Goal: Task Accomplishment & Management: Manage account settings

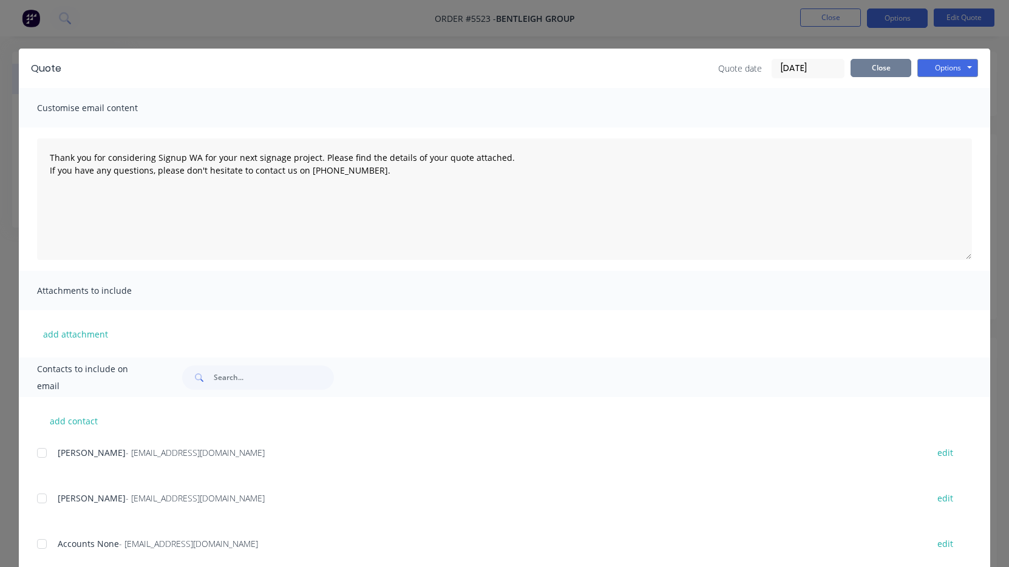
scroll to position [16, 0]
click at [871, 73] on button "Close" at bounding box center [881, 68] width 61 height 18
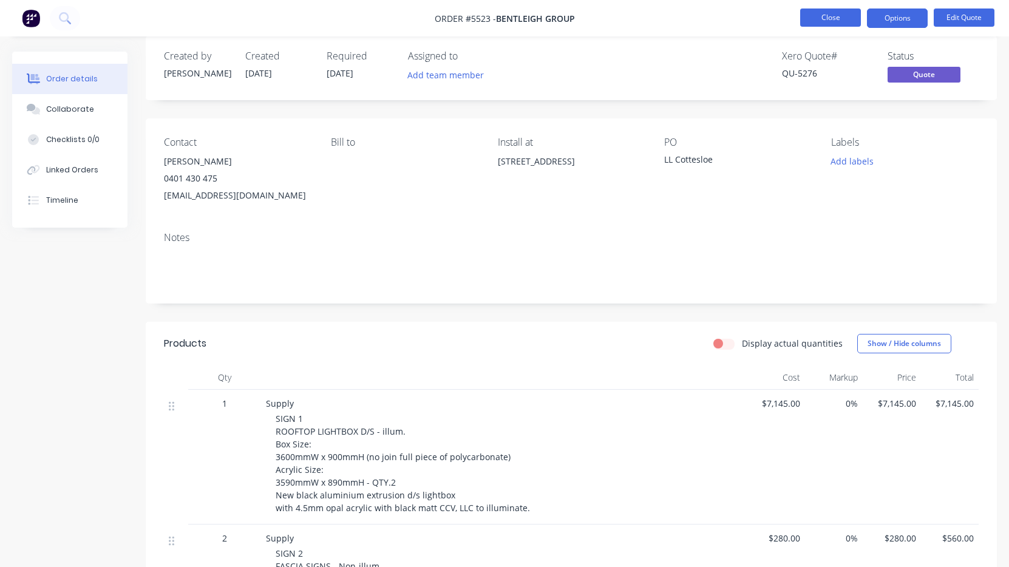
click at [837, 21] on button "Close" at bounding box center [830, 18] width 61 height 18
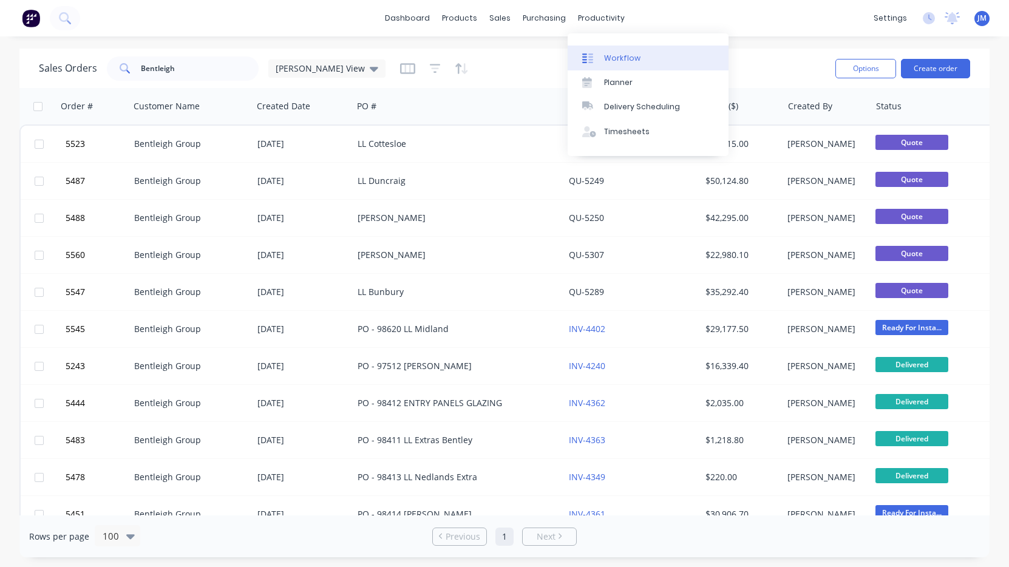
click at [612, 56] on div "Workflow" at bounding box center [622, 58] width 36 height 11
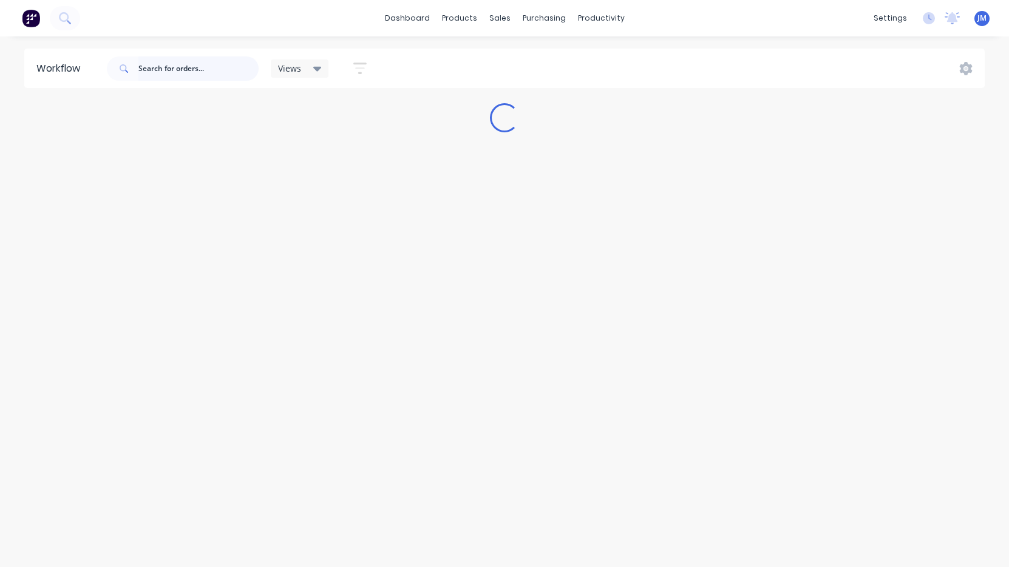
click at [174, 70] on input "text" at bounding box center [198, 68] width 120 height 24
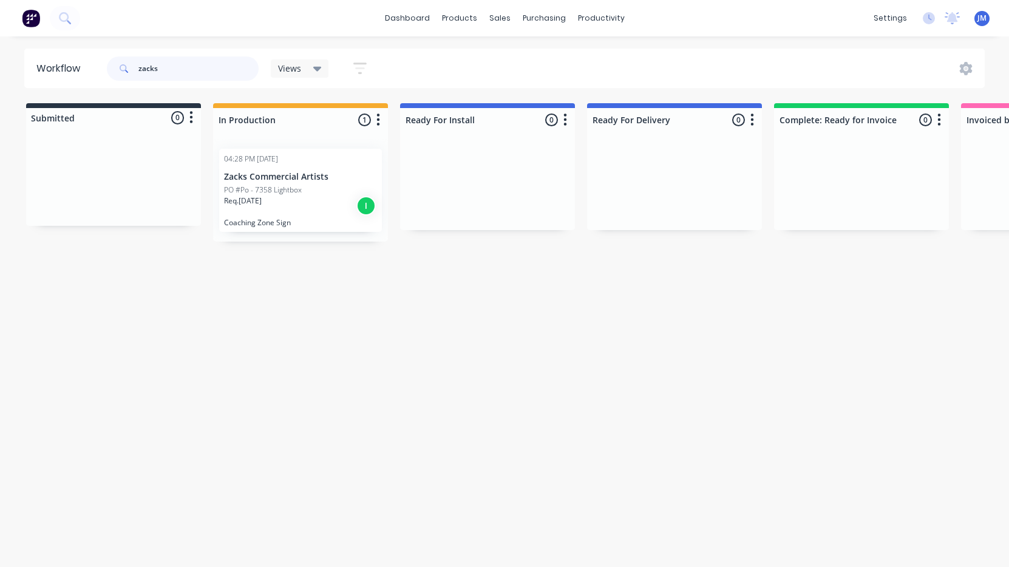
type input "zacks"
click at [274, 186] on p "PO #Po - 7358 Lightbox" at bounding box center [263, 190] width 78 height 11
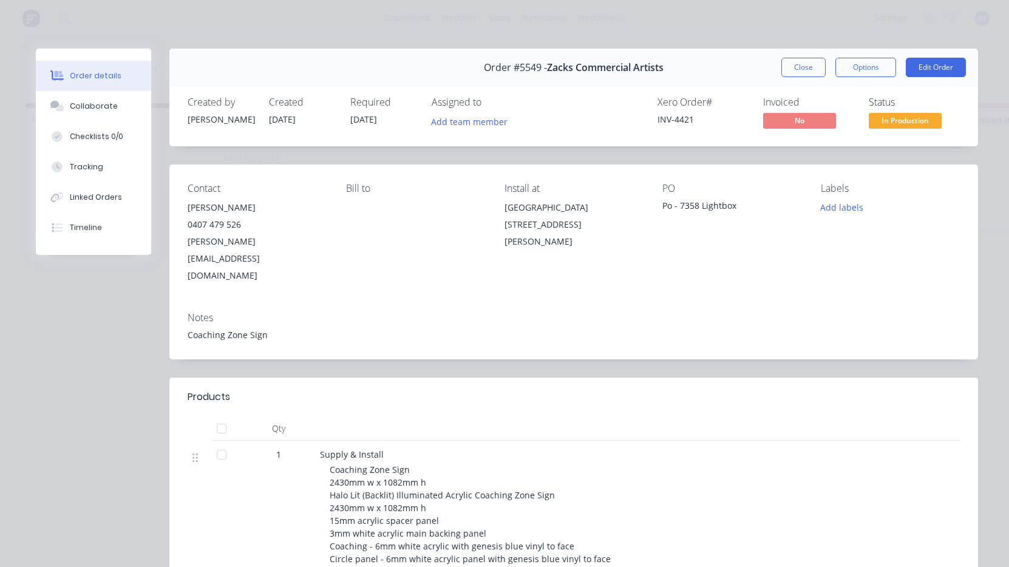
click at [927, 77] on div "Order #5549 - Zacks Commercial Artists Close Options Edit Order" at bounding box center [573, 68] width 809 height 38
click at [927, 77] on button "Edit Order" at bounding box center [936, 67] width 60 height 19
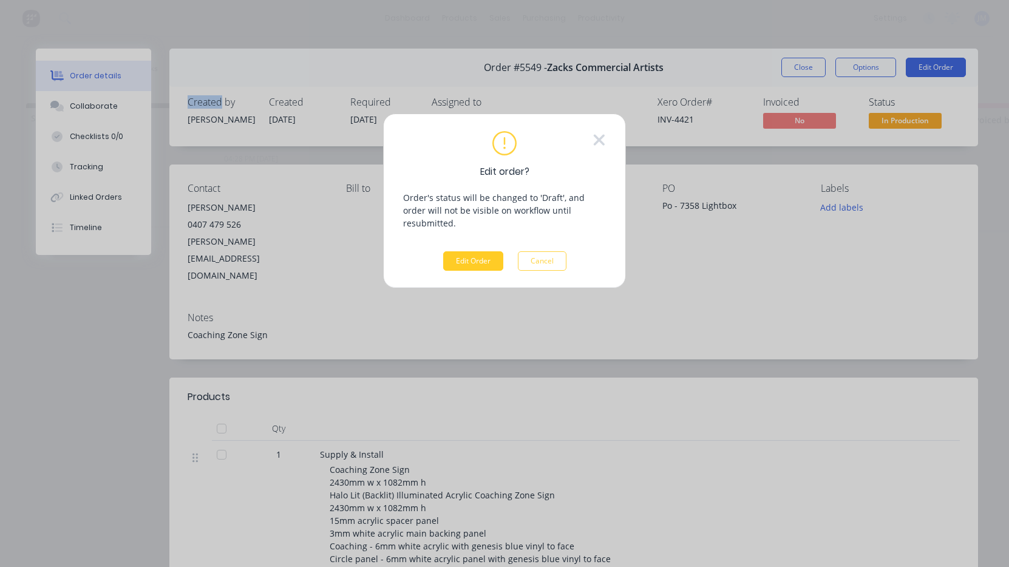
click at [477, 251] on button "Edit Order" at bounding box center [473, 260] width 60 height 19
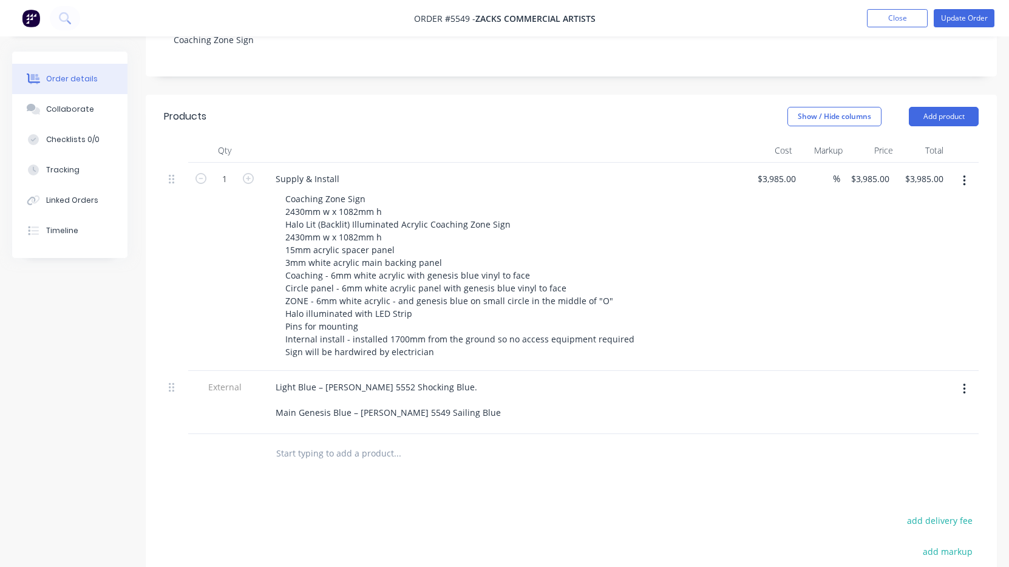
scroll to position [281, 0]
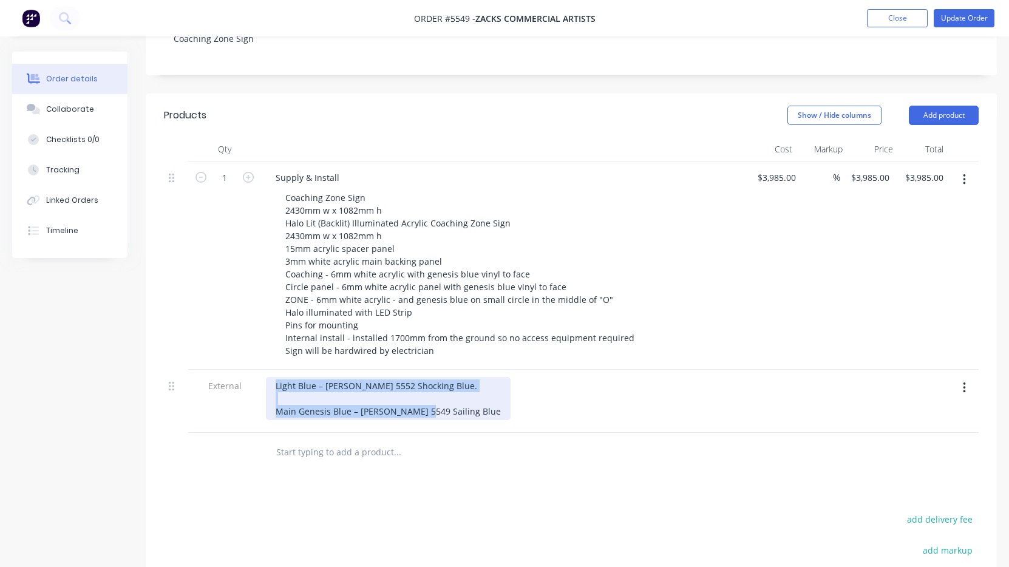
drag, startPoint x: 454, startPoint y: 375, endPoint x: 202, endPoint y: 329, distance: 255.6
click at [202, 327] on div "1 Supply & Install Coaching Zone Sign 2430mm w x 1082mm h Halo Lit (Backlit) Il…" at bounding box center [571, 297] width 815 height 271
paste div
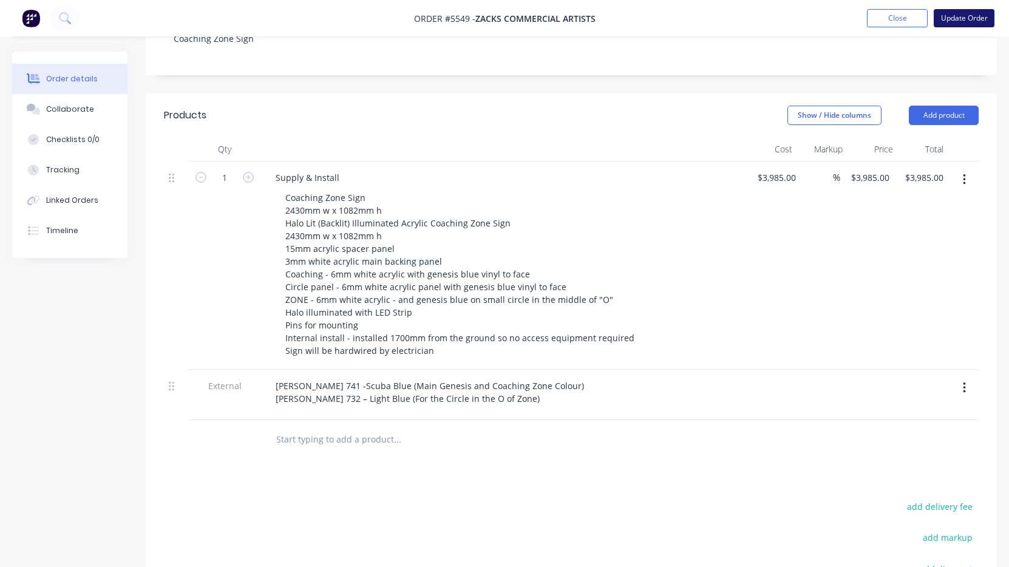
click at [957, 18] on button "Update Order" at bounding box center [964, 18] width 61 height 18
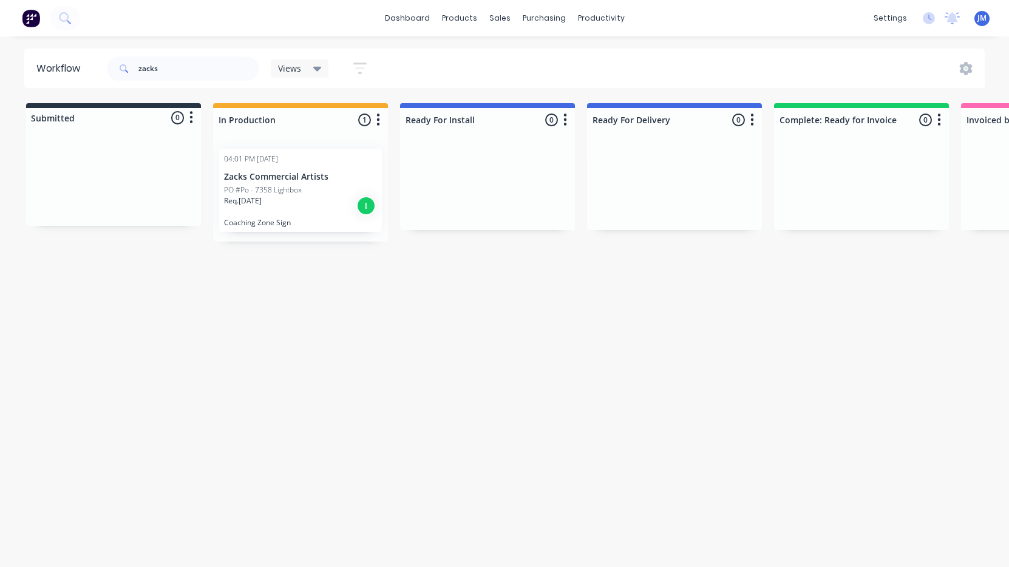
click at [279, 188] on p "PO #Po - 7358 Lightbox" at bounding box center [263, 190] width 78 height 11
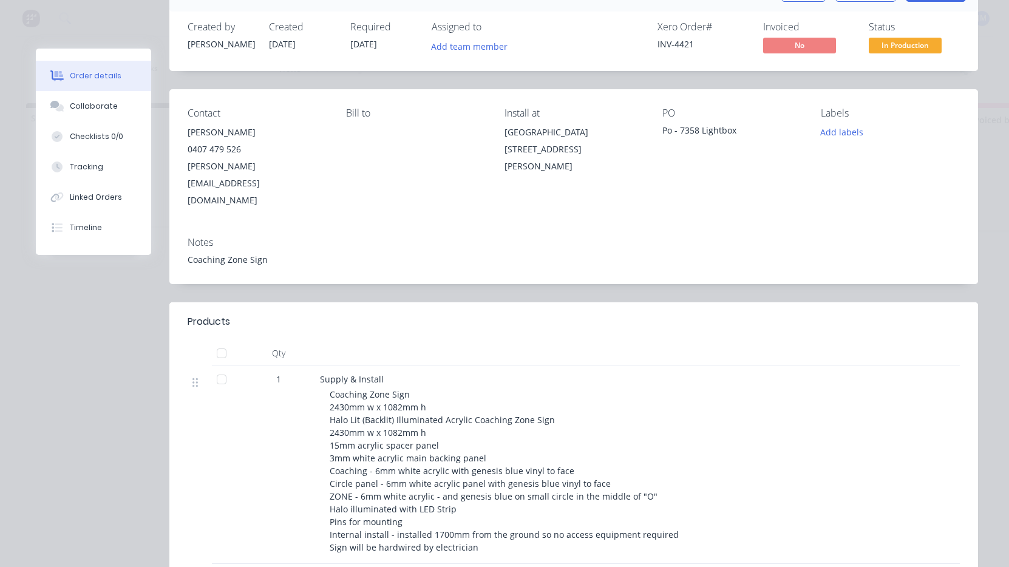
scroll to position [95, 0]
